Goal: Information Seeking & Learning: Learn about a topic

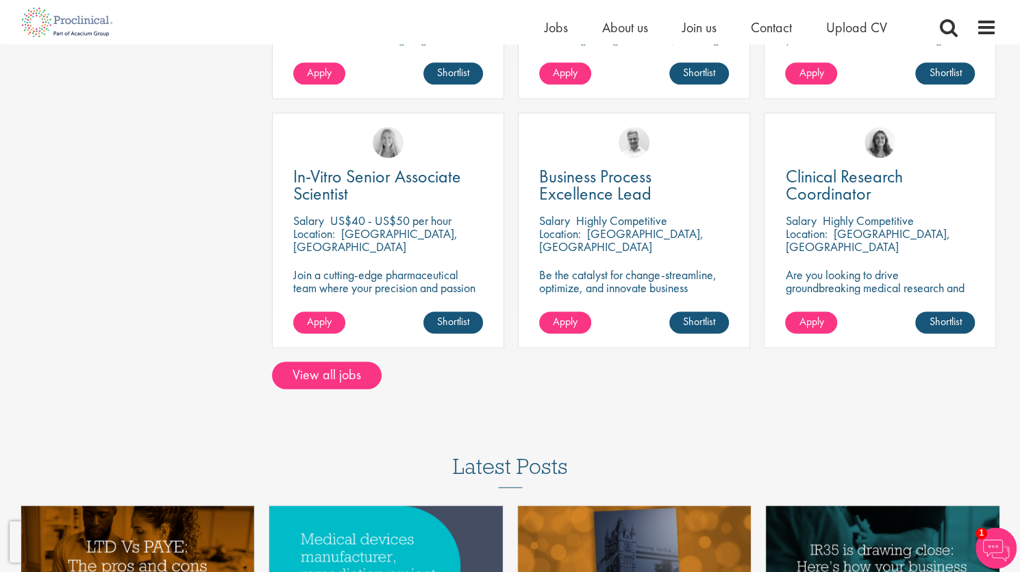
scroll to position [959, 0]
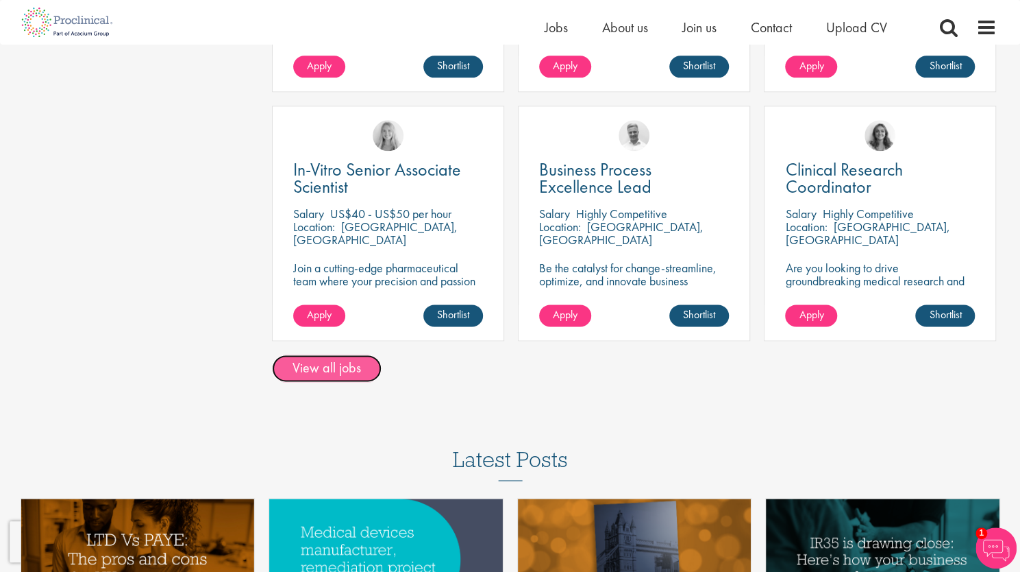
click at [325, 371] on link "View all jobs" at bounding box center [327, 367] width 110 height 27
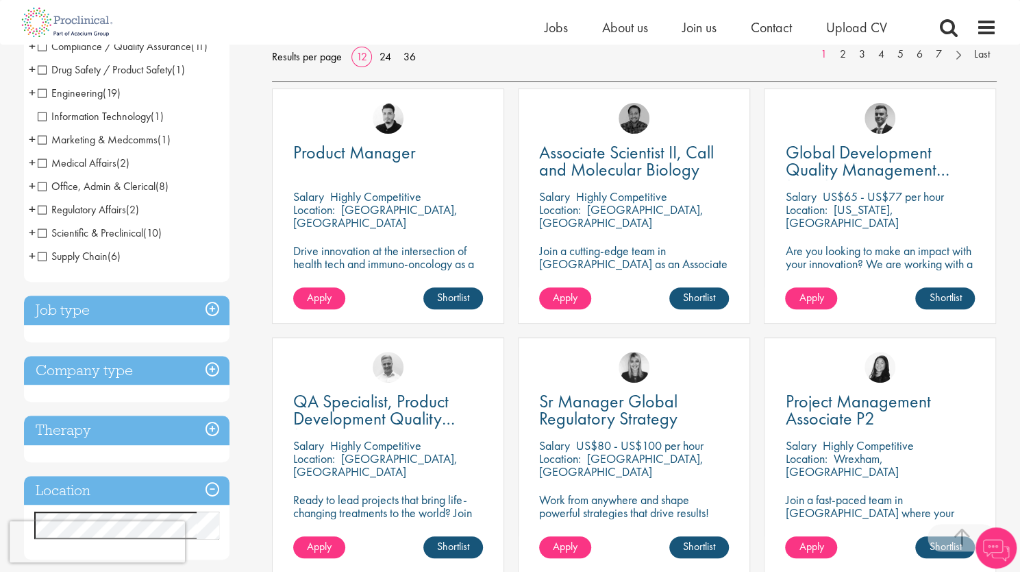
scroll to position [274, 0]
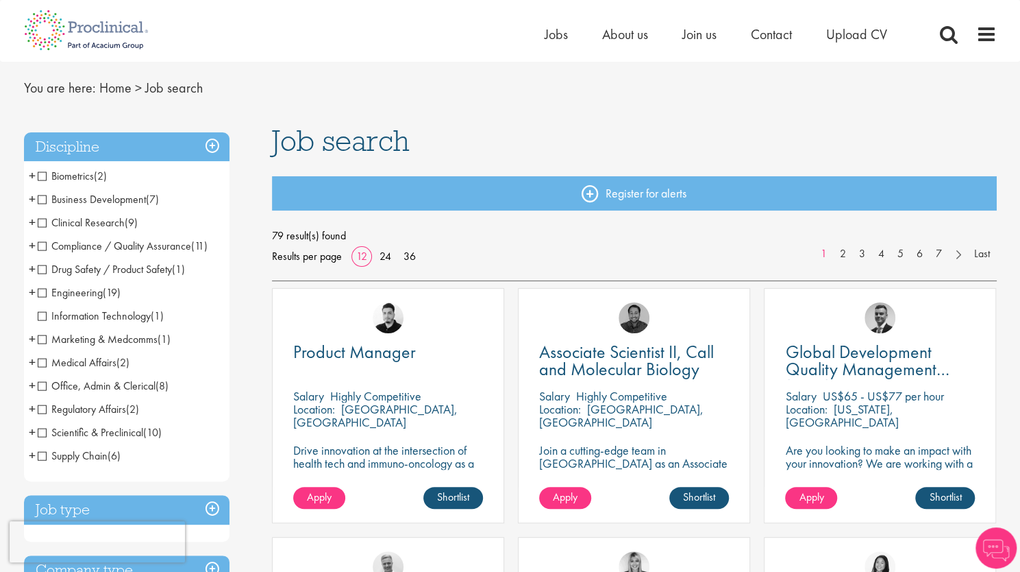
scroll to position [69, 0]
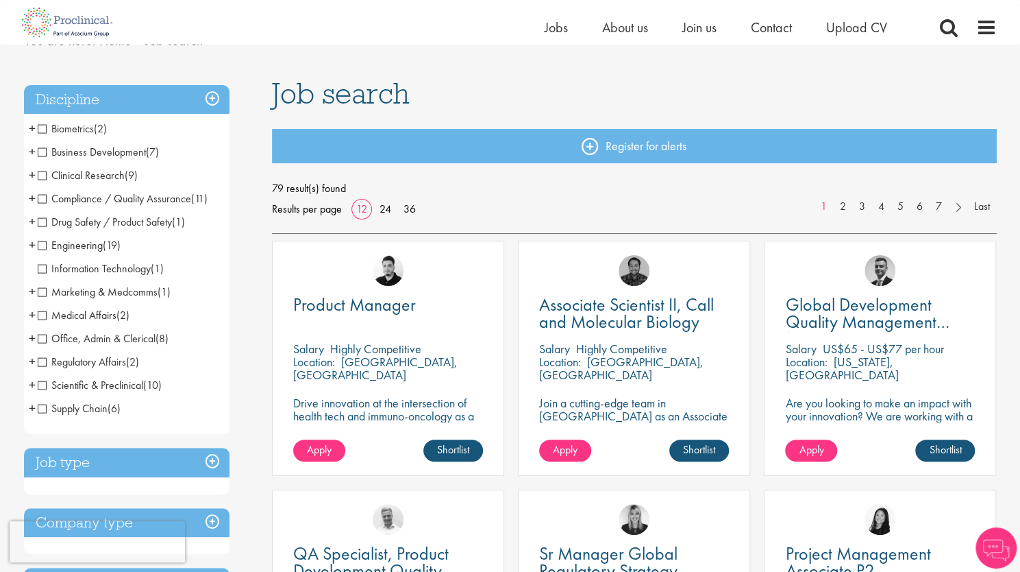
click at [101, 197] on span "Compliance / Quality Assurance" at bounding box center [115, 198] width 154 height 14
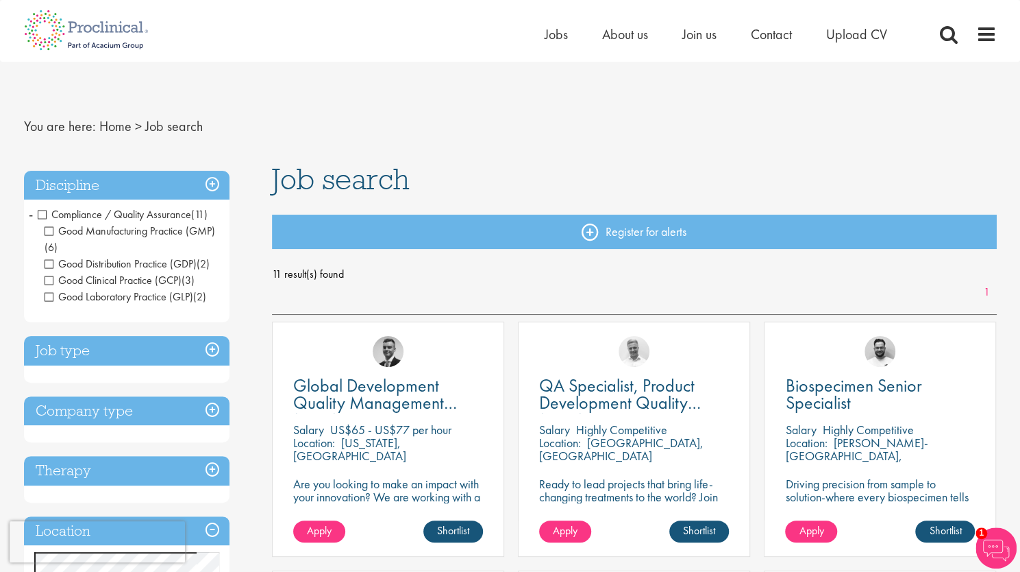
click at [32, 210] on span "-" at bounding box center [31, 214] width 4 height 21
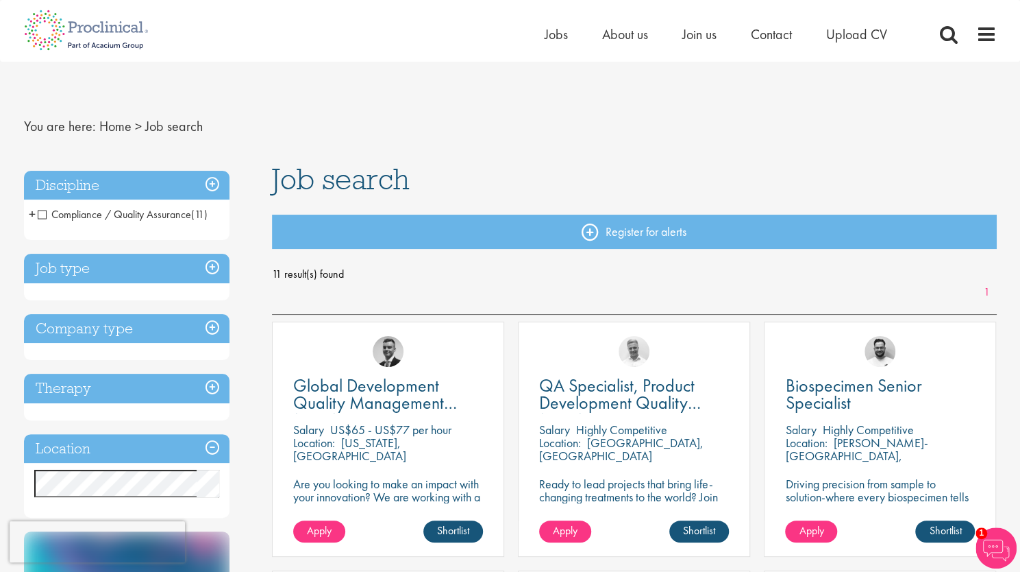
click at [41, 212] on span "Compliance / Quality Assurance" at bounding box center [115, 214] width 154 height 14
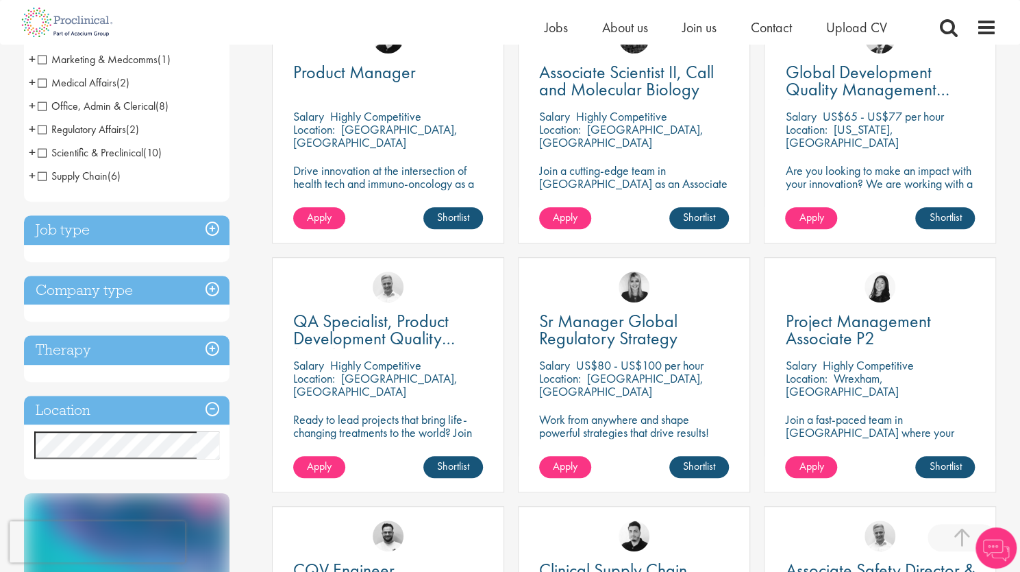
scroll to position [343, 0]
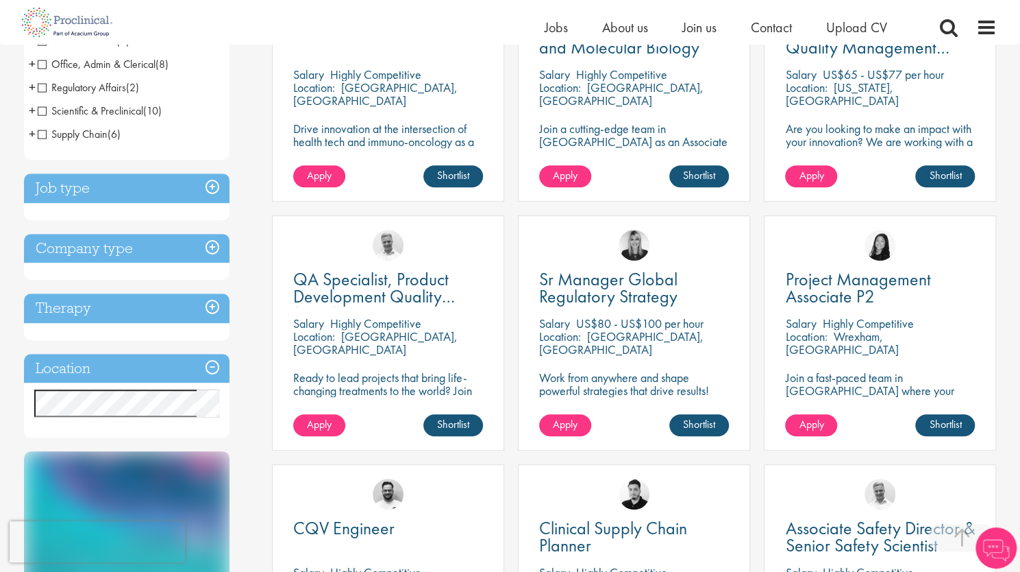
click at [208, 194] on h3 "Job type" at bounding box center [127, 187] width 206 height 29
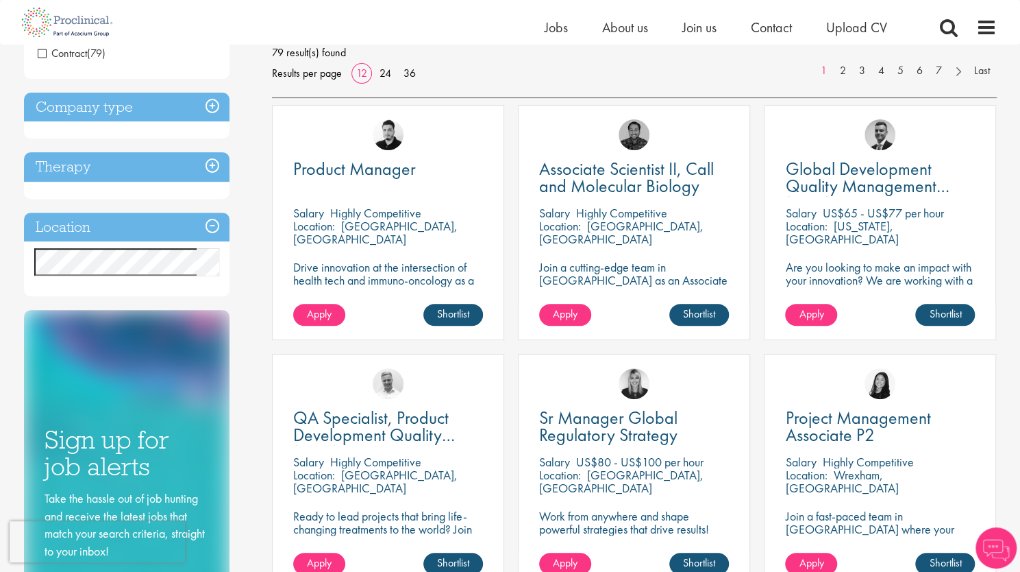
scroll to position [67, 0]
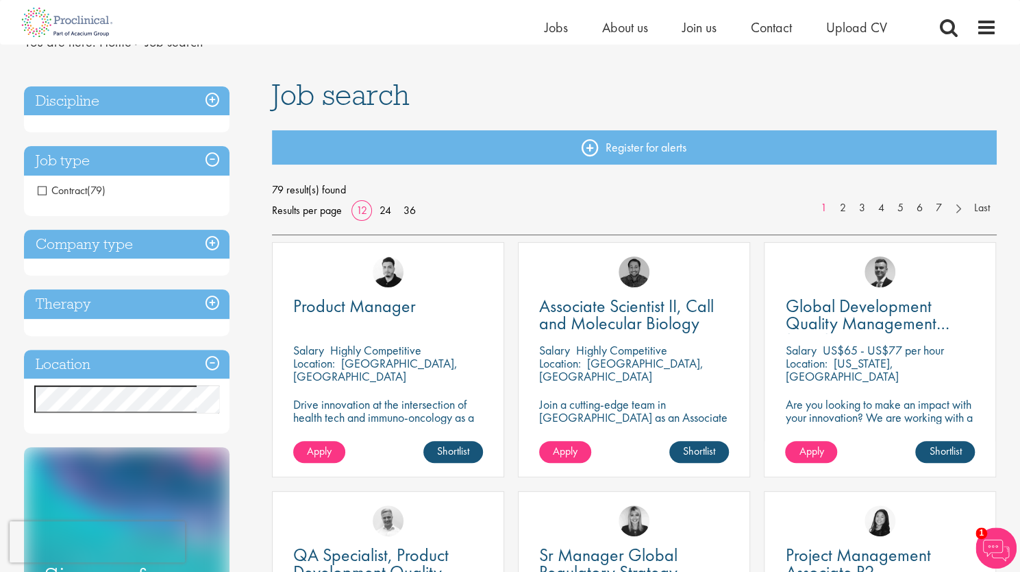
click at [215, 247] on h3 "Company type" at bounding box center [127, 244] width 206 height 29
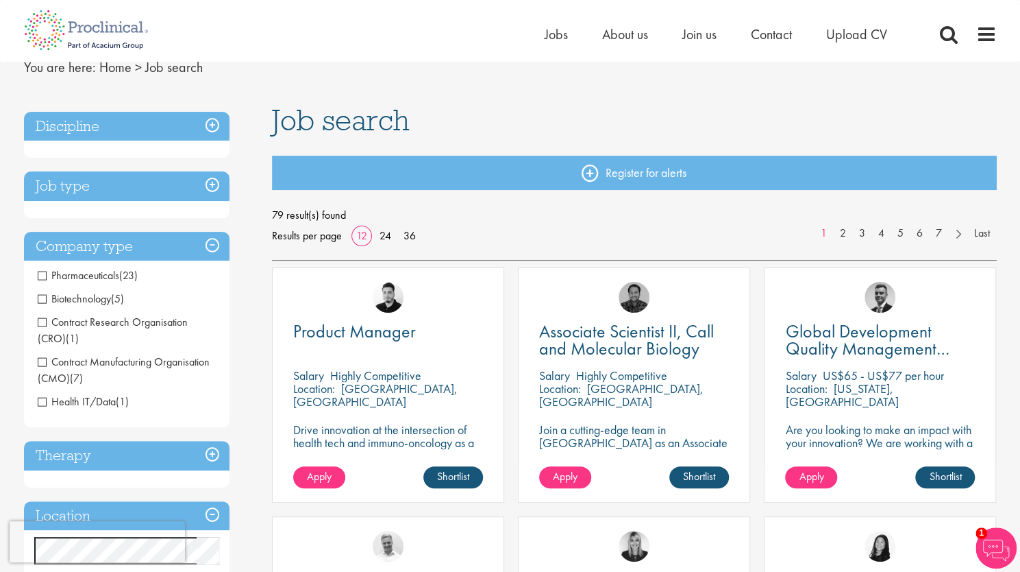
scroll to position [0, 0]
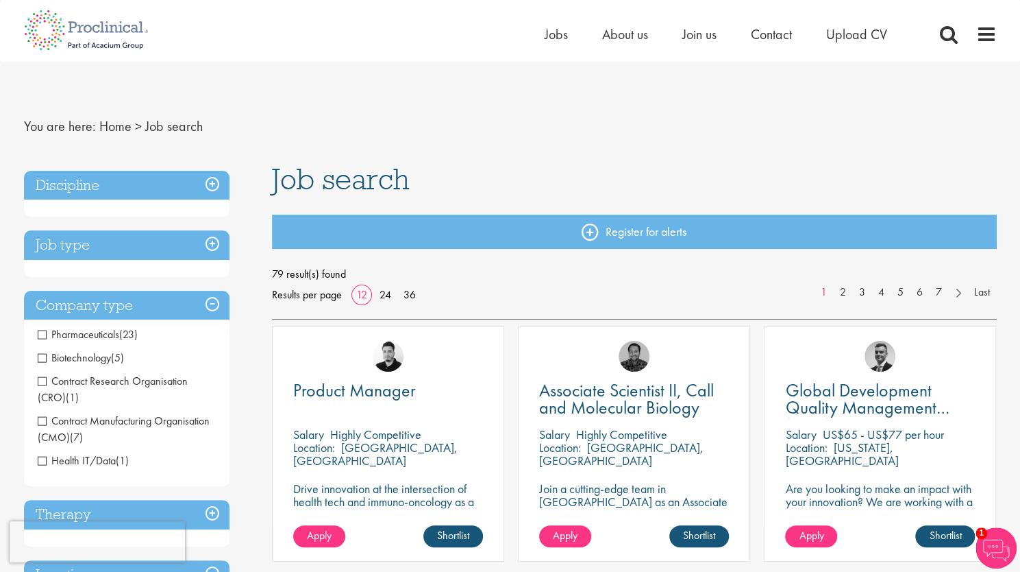
click at [213, 183] on h3 "Discipline" at bounding box center [127, 185] width 206 height 29
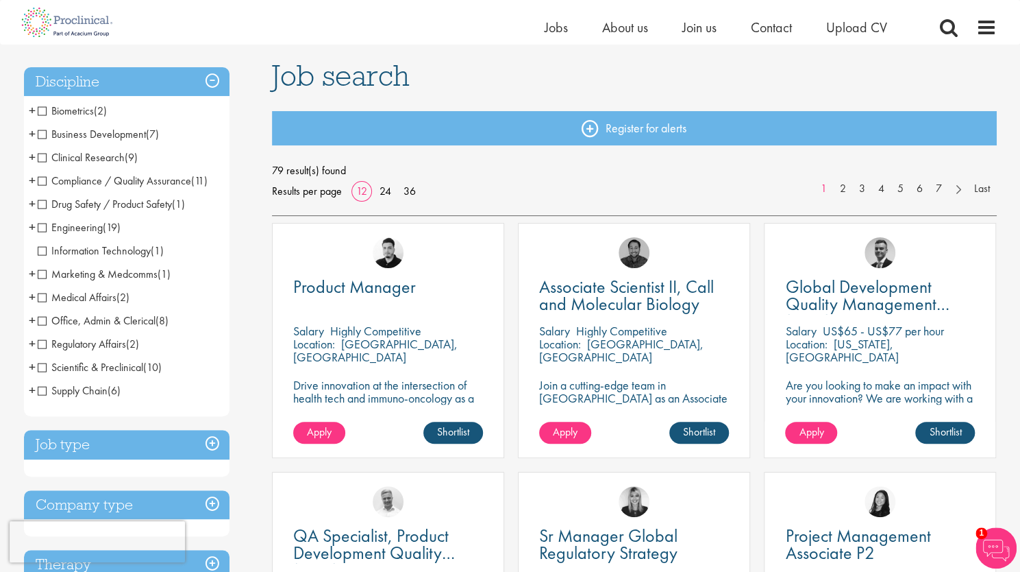
scroll to position [137, 0]
